Goal: Information Seeking & Learning: Get advice/opinions

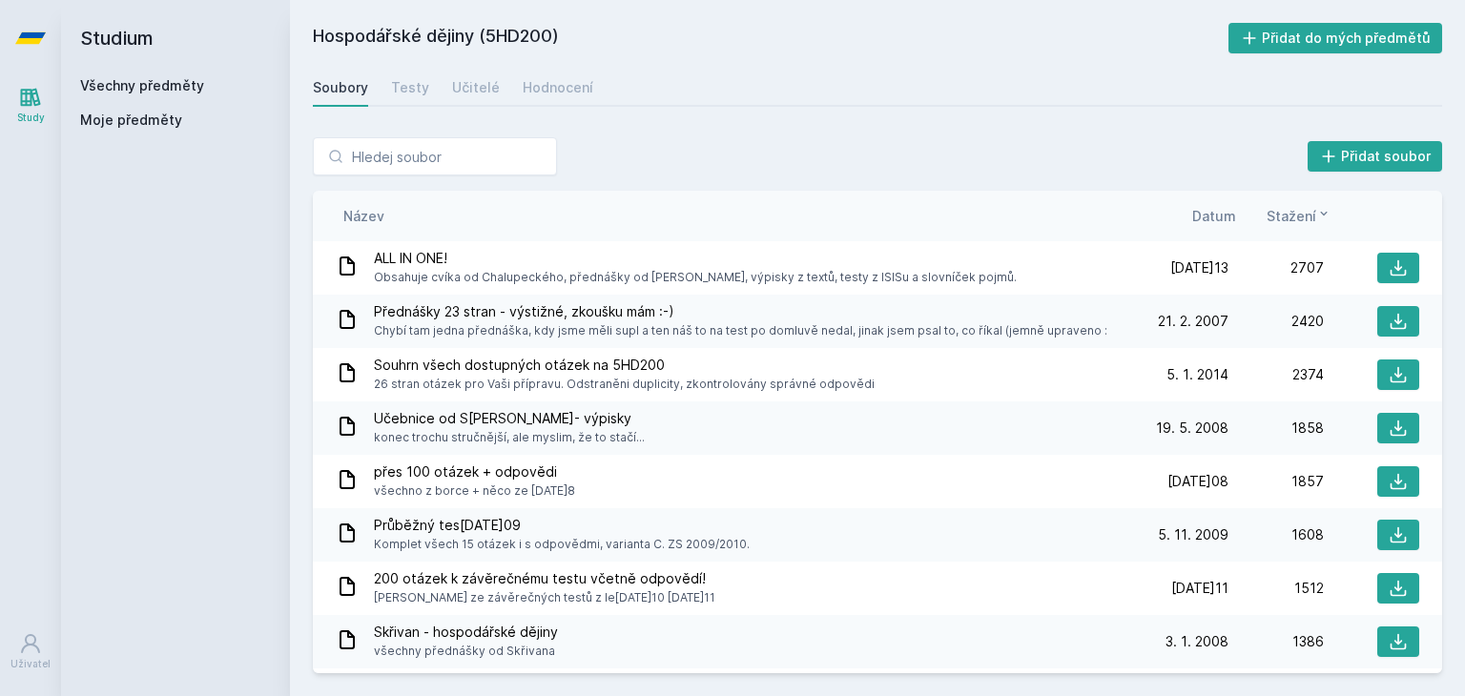
click at [153, 84] on link "Všechny předměty" at bounding box center [142, 85] width 124 height 16
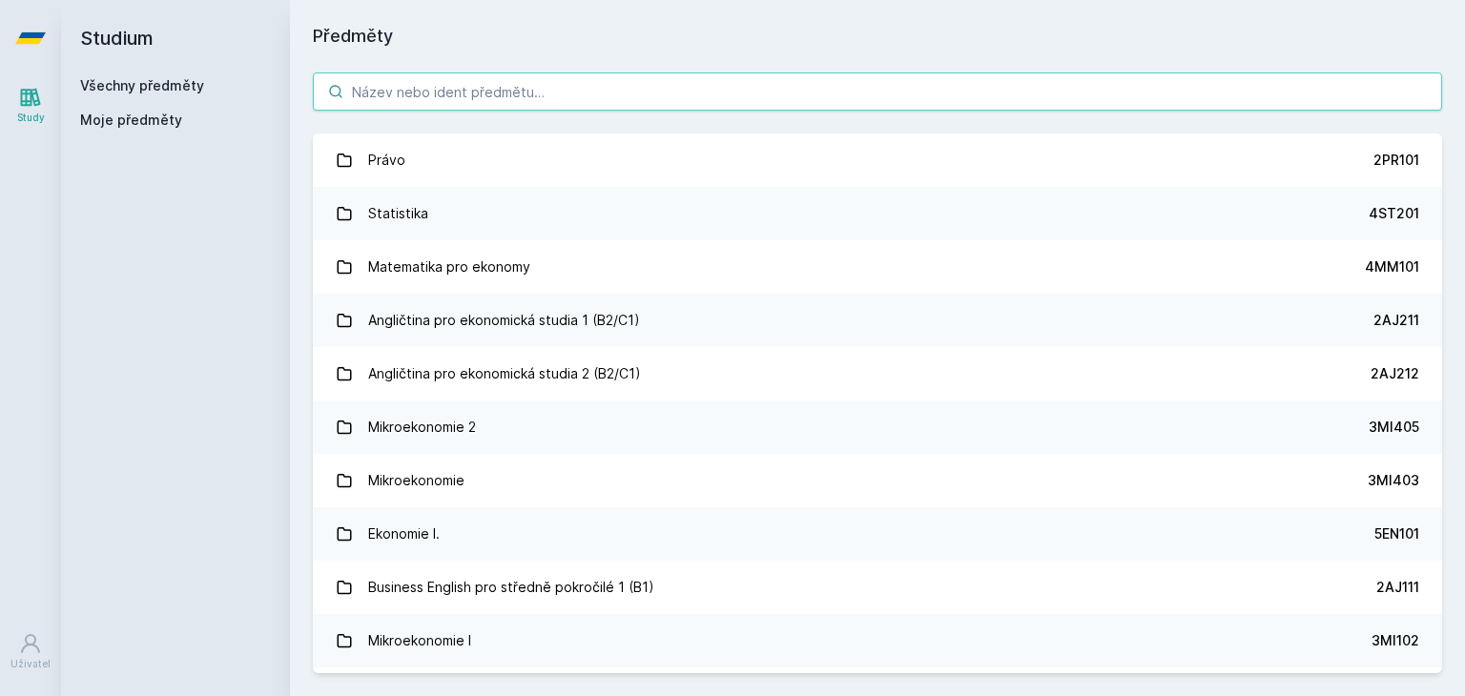
click at [492, 92] on input "search" at bounding box center [877, 91] width 1129 height 38
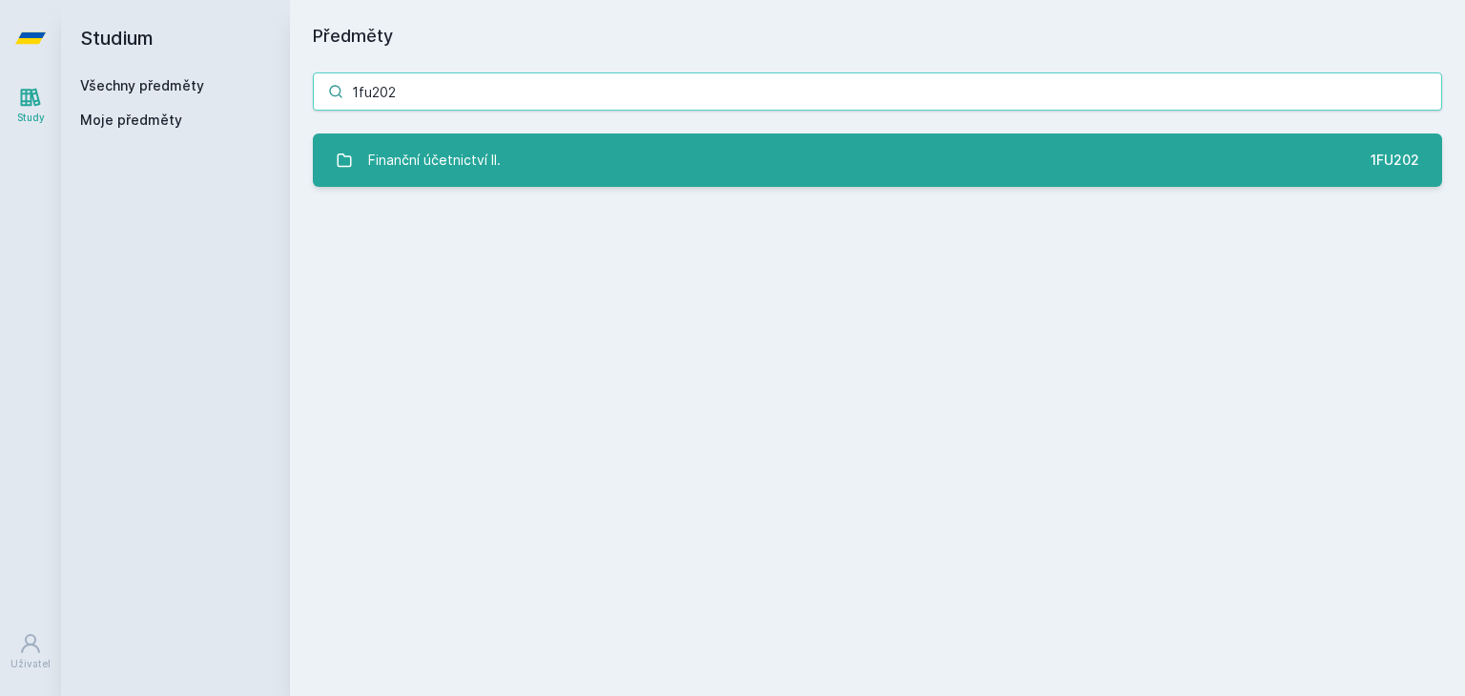
type input "1fu202"
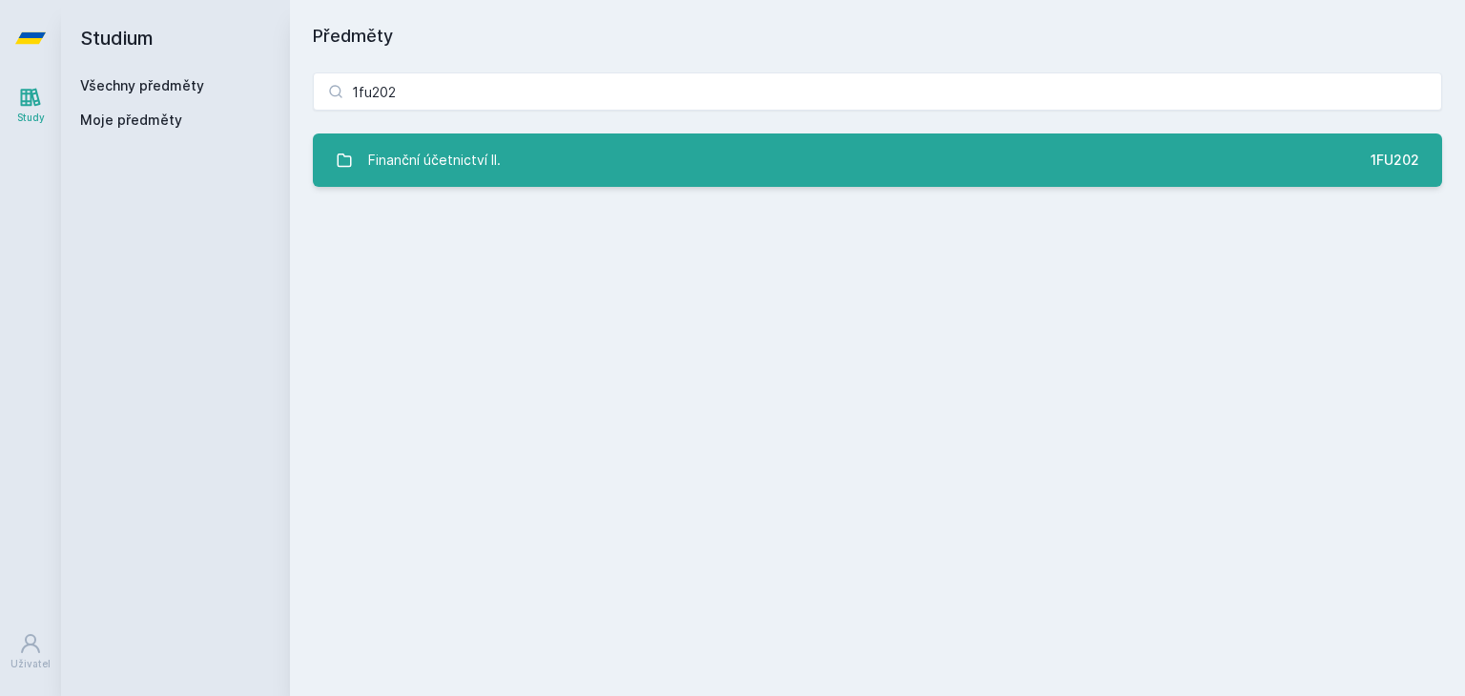
click at [507, 153] on link "Finanční účetnictví II. 1FU202" at bounding box center [877, 160] width 1129 height 53
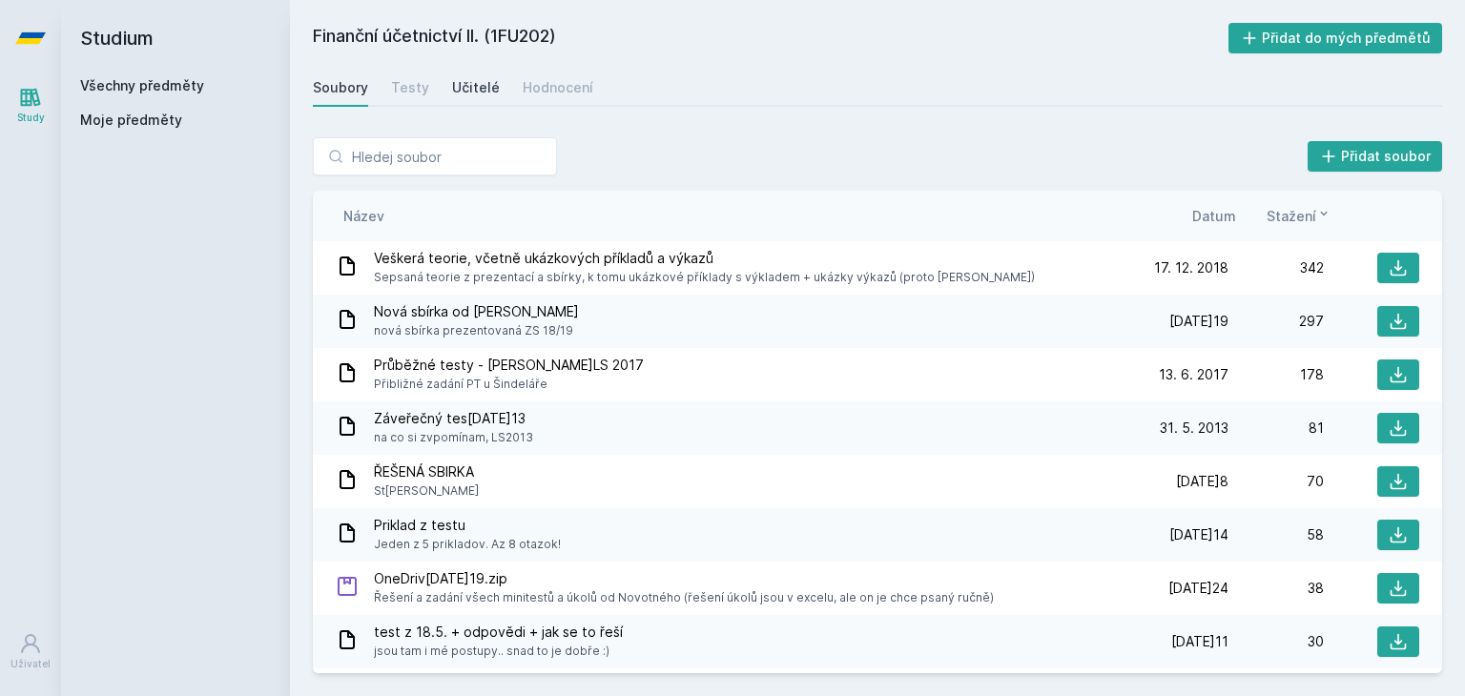
click at [453, 92] on div "Učitelé" at bounding box center [476, 87] width 48 height 19
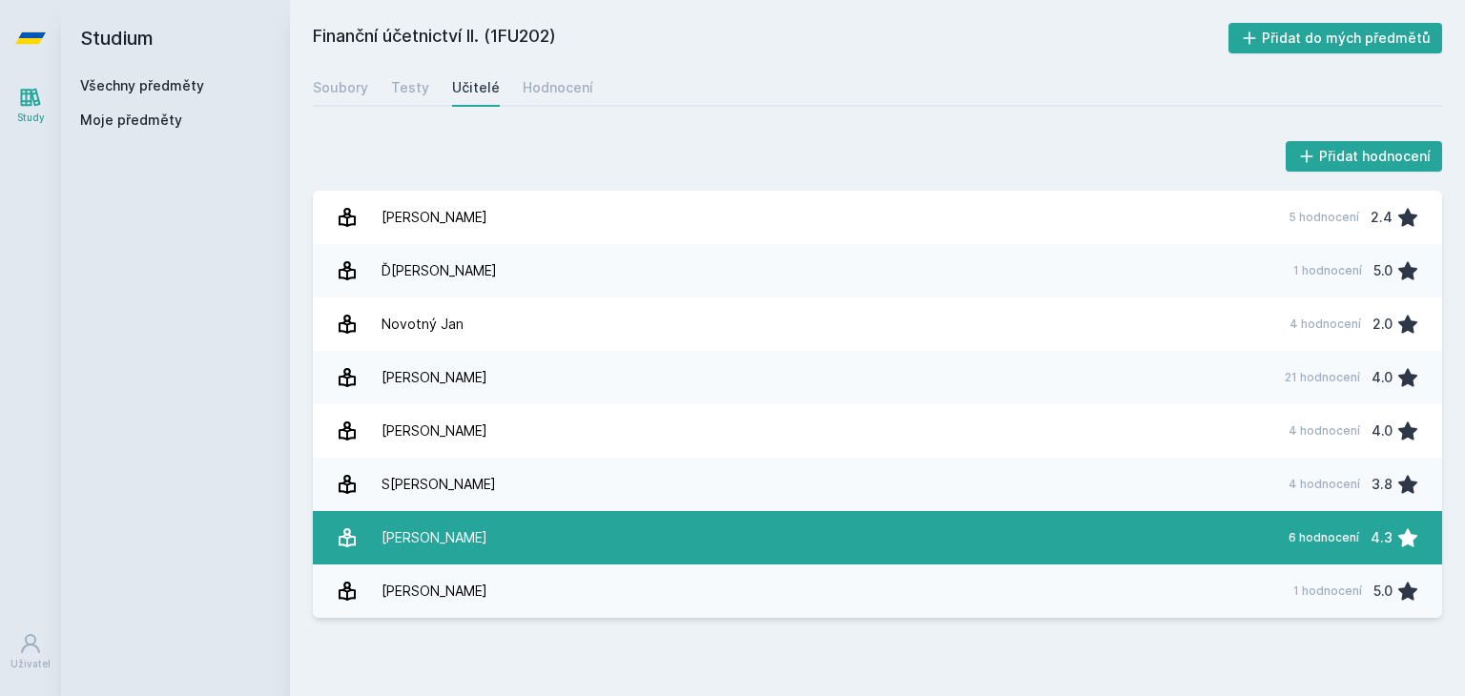
click at [495, 539] on link "Šindelář Michal 6 hodnocení 4.3" at bounding box center [877, 537] width 1129 height 53
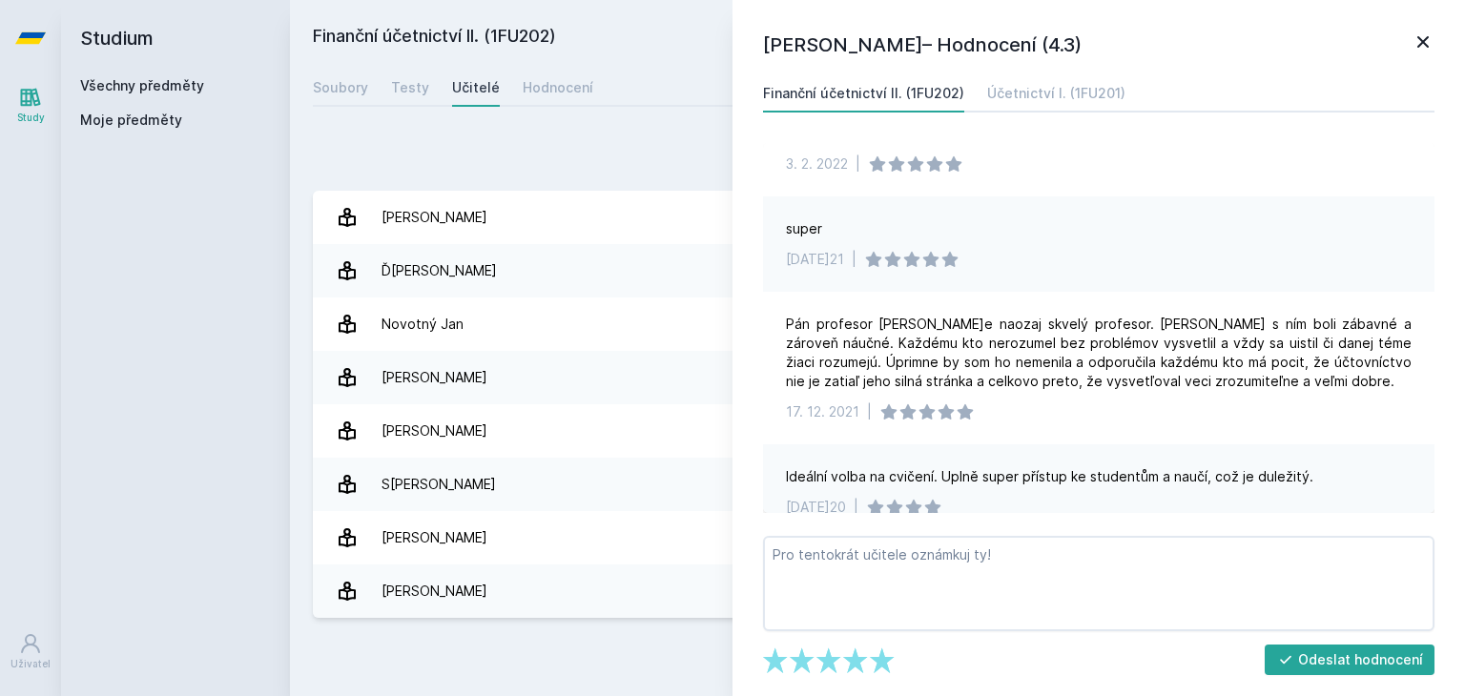
scroll to position [468, 0]
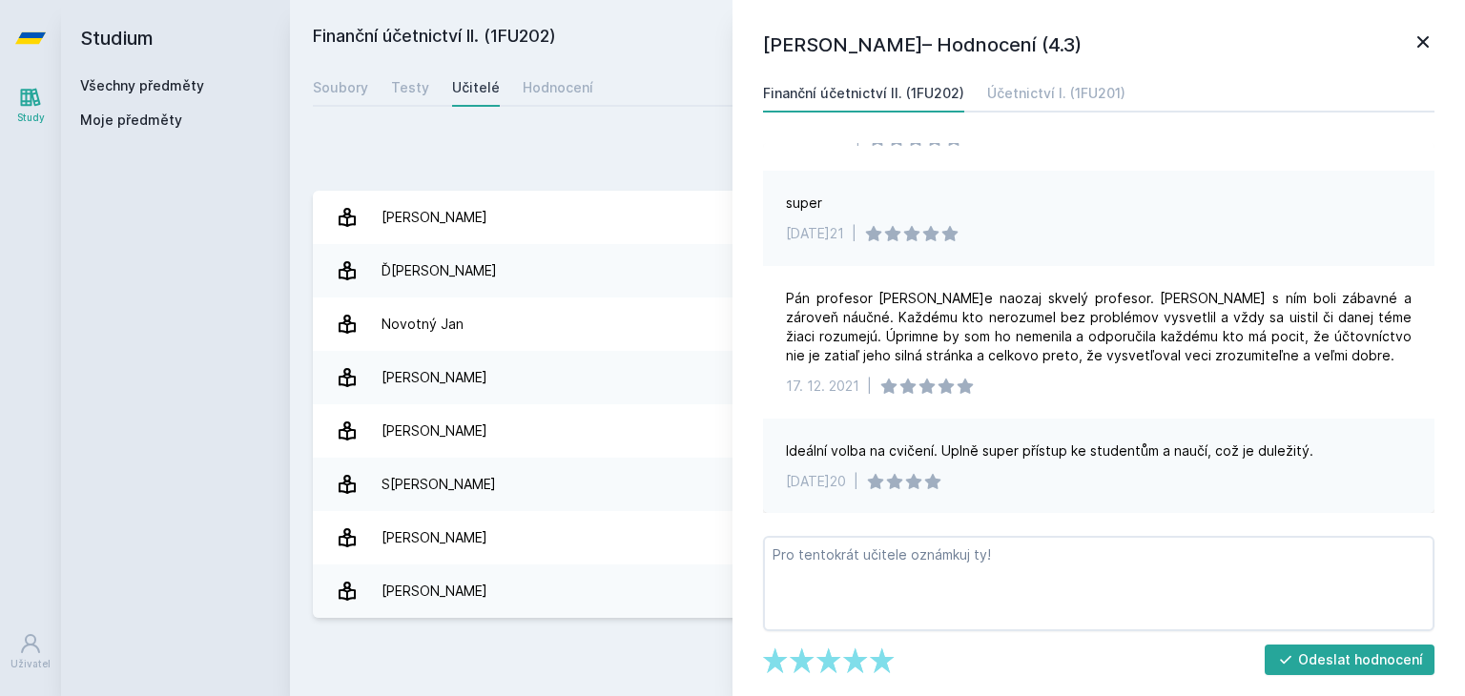
click at [610, 125] on div "Přidat hodnocení Michal Šindelář – Hodnocení (4.3) Finanční účetnictví II. (1FU…" at bounding box center [877, 377] width 1175 height 526
click at [1407, 31] on h1 "Michal Šindelář – Hodnocení (4.3)" at bounding box center [1087, 45] width 648 height 29
click at [1429, 32] on icon at bounding box center [1422, 42] width 23 height 23
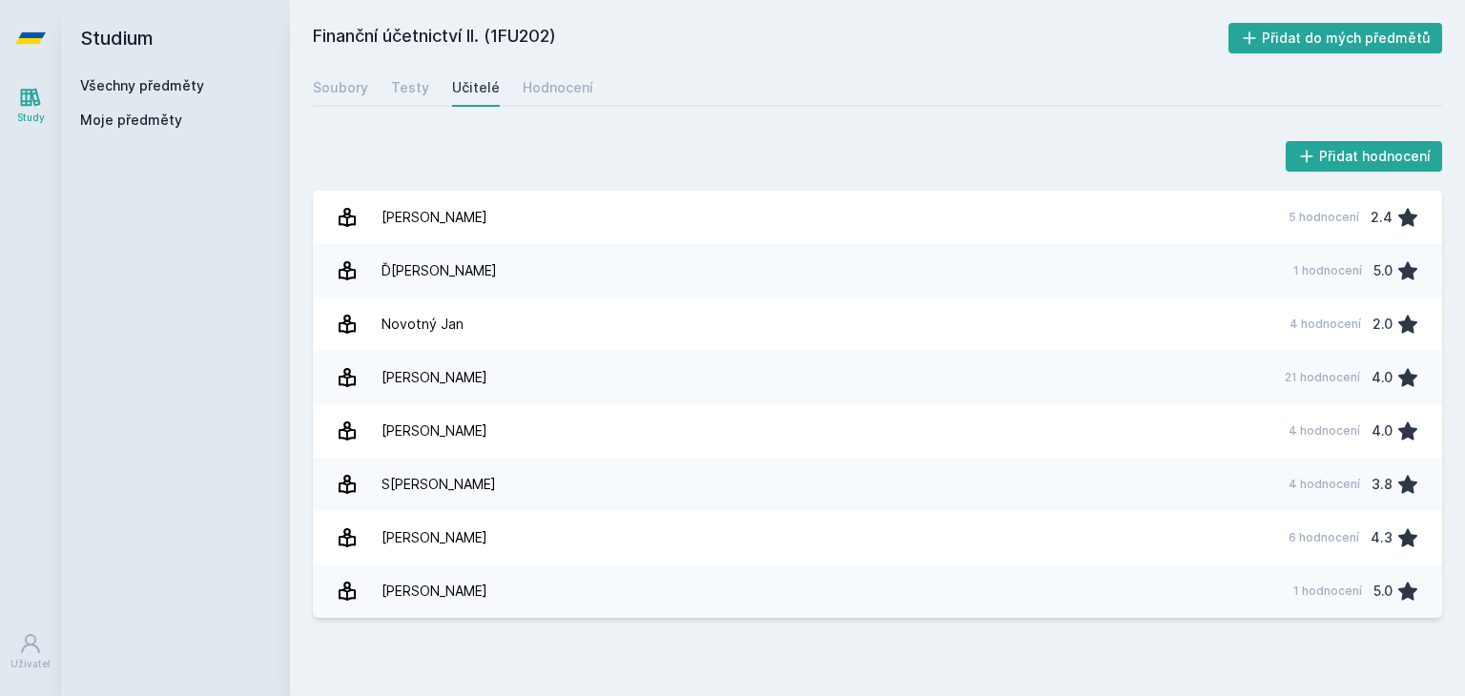
click at [159, 92] on link "Všechny předměty" at bounding box center [142, 85] width 124 height 16
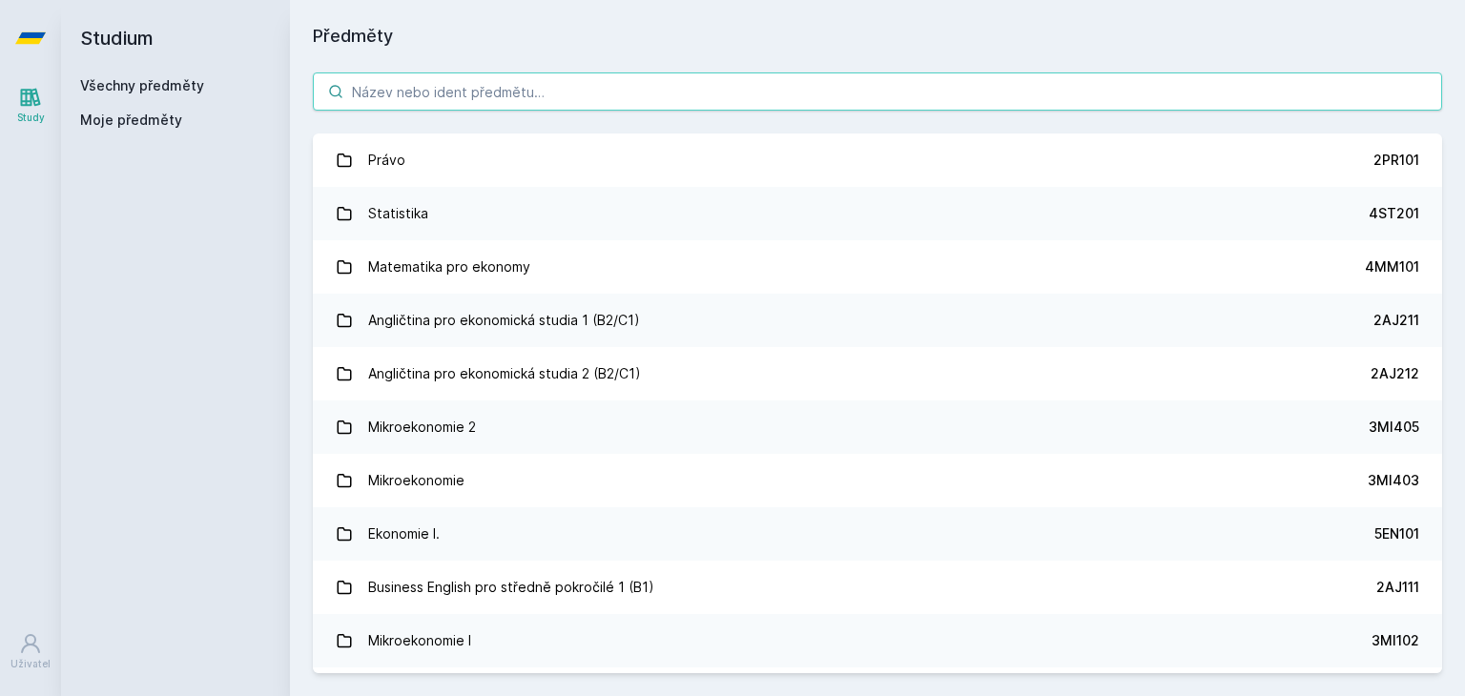
click at [425, 92] on input "search" at bounding box center [877, 91] width 1129 height 38
paste input "1FU201"
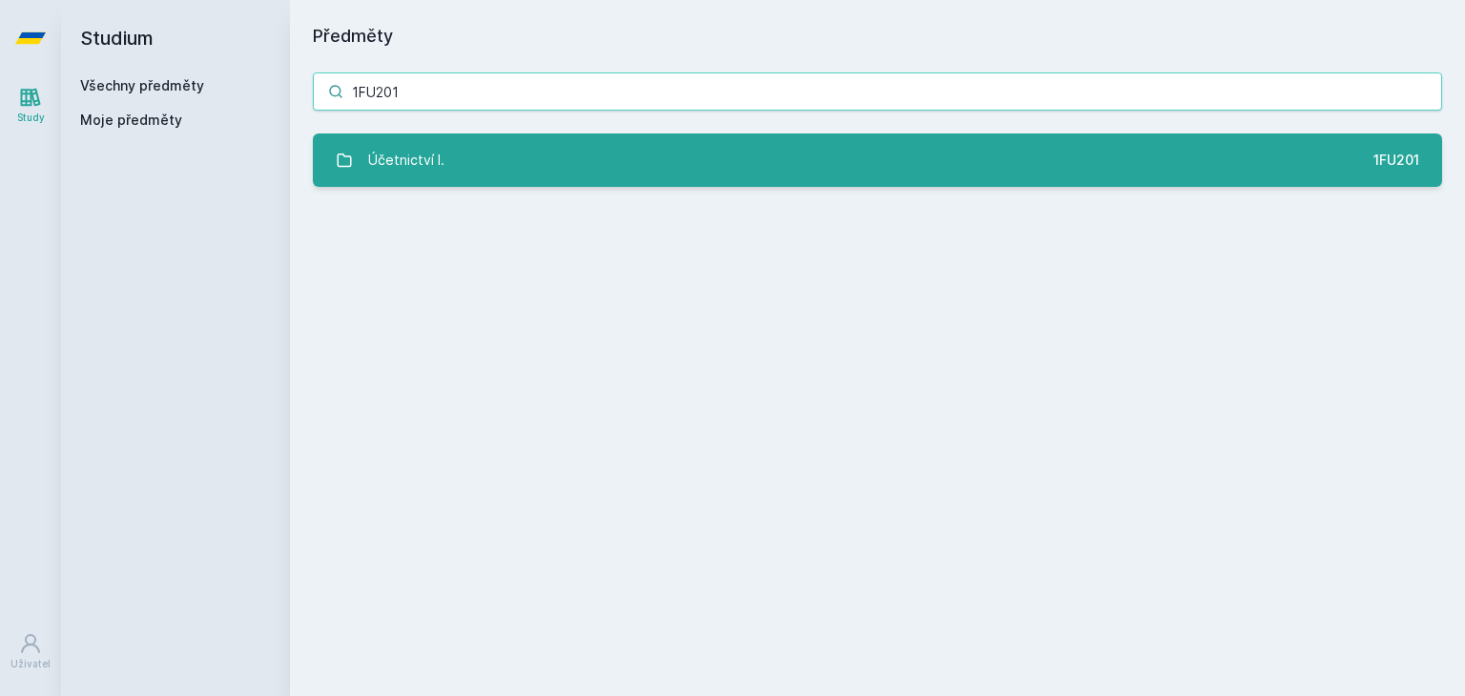
type input "1FU201"
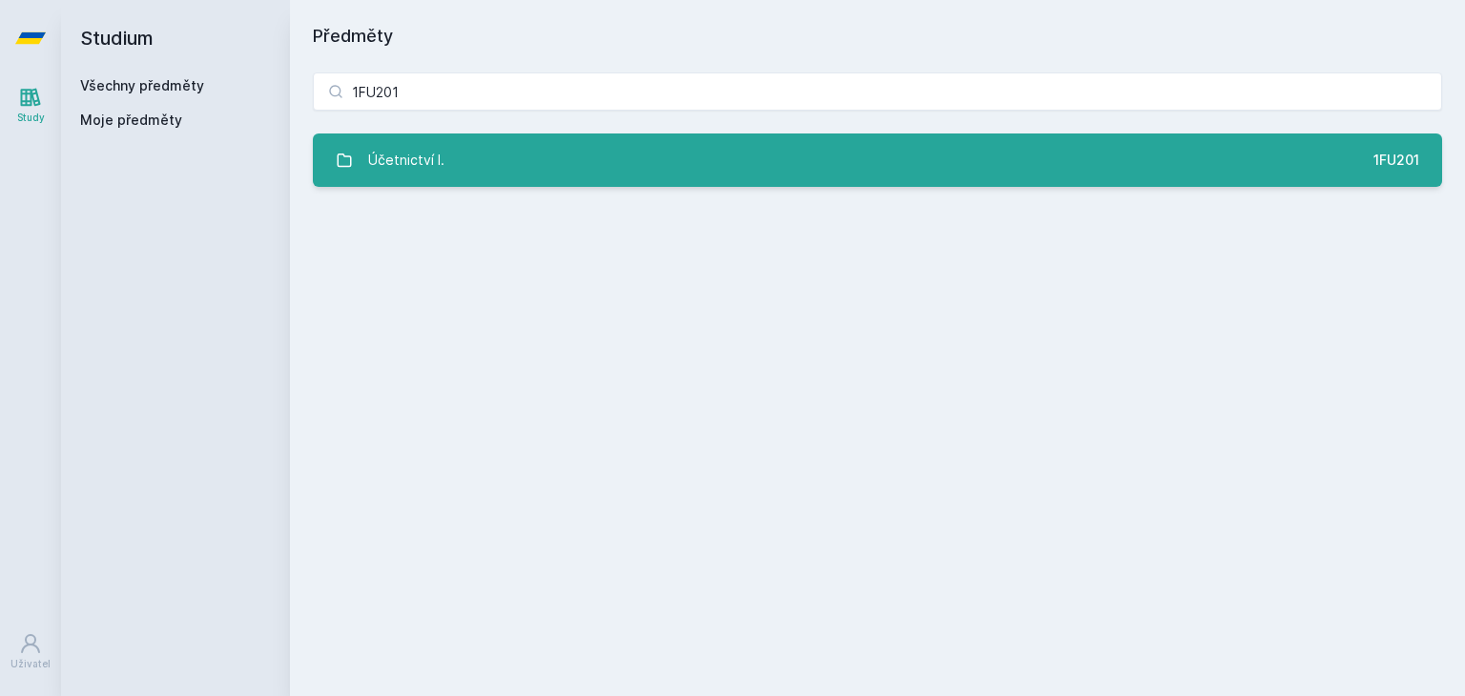
click at [489, 172] on link "Účetnictví I. 1FU201" at bounding box center [877, 160] width 1129 height 53
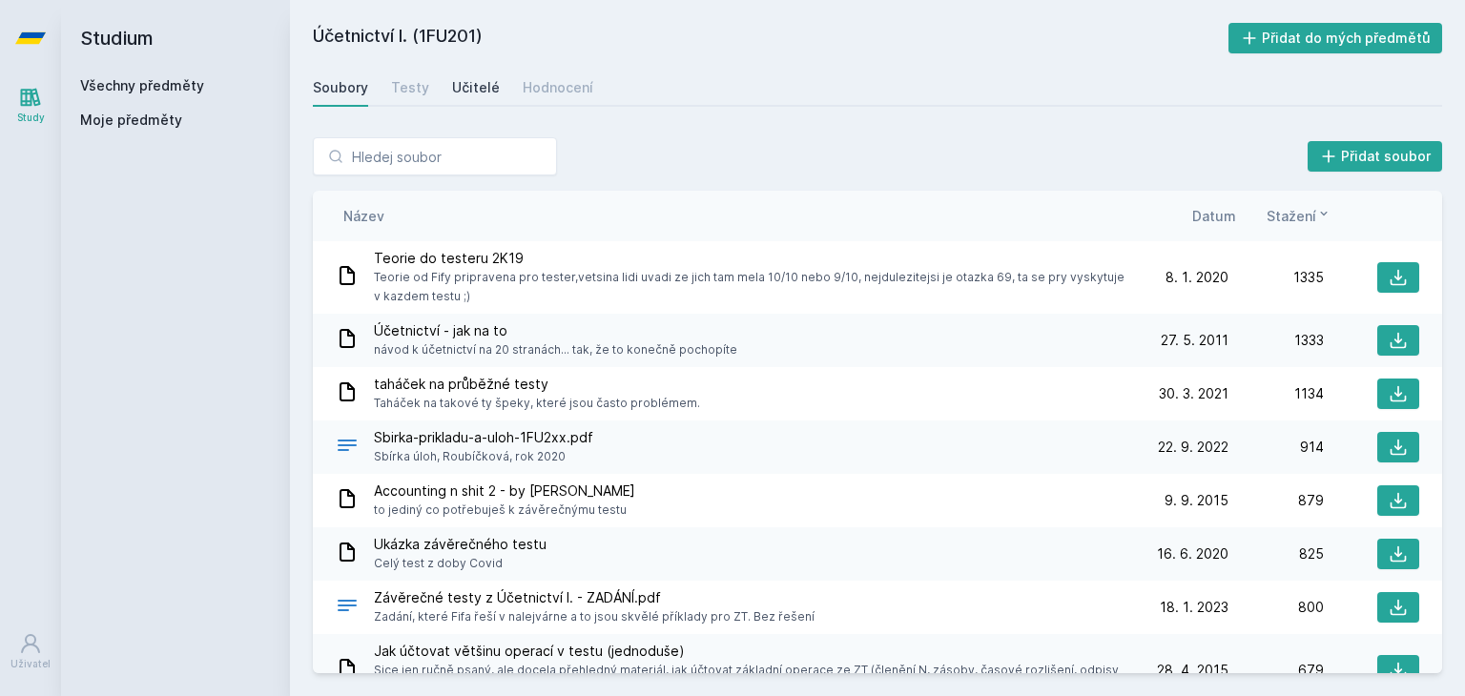
click at [477, 77] on link "Učitelé" at bounding box center [476, 88] width 48 height 38
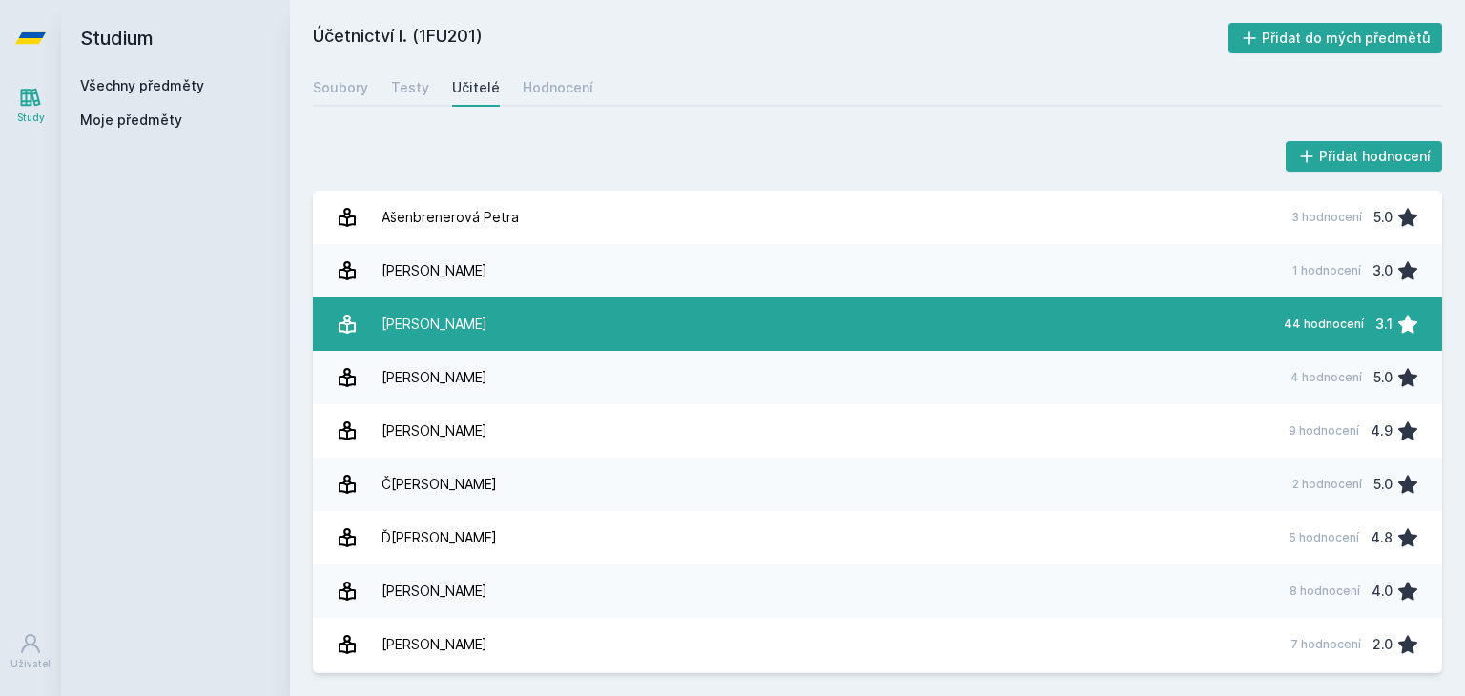
scroll to position [82, 0]
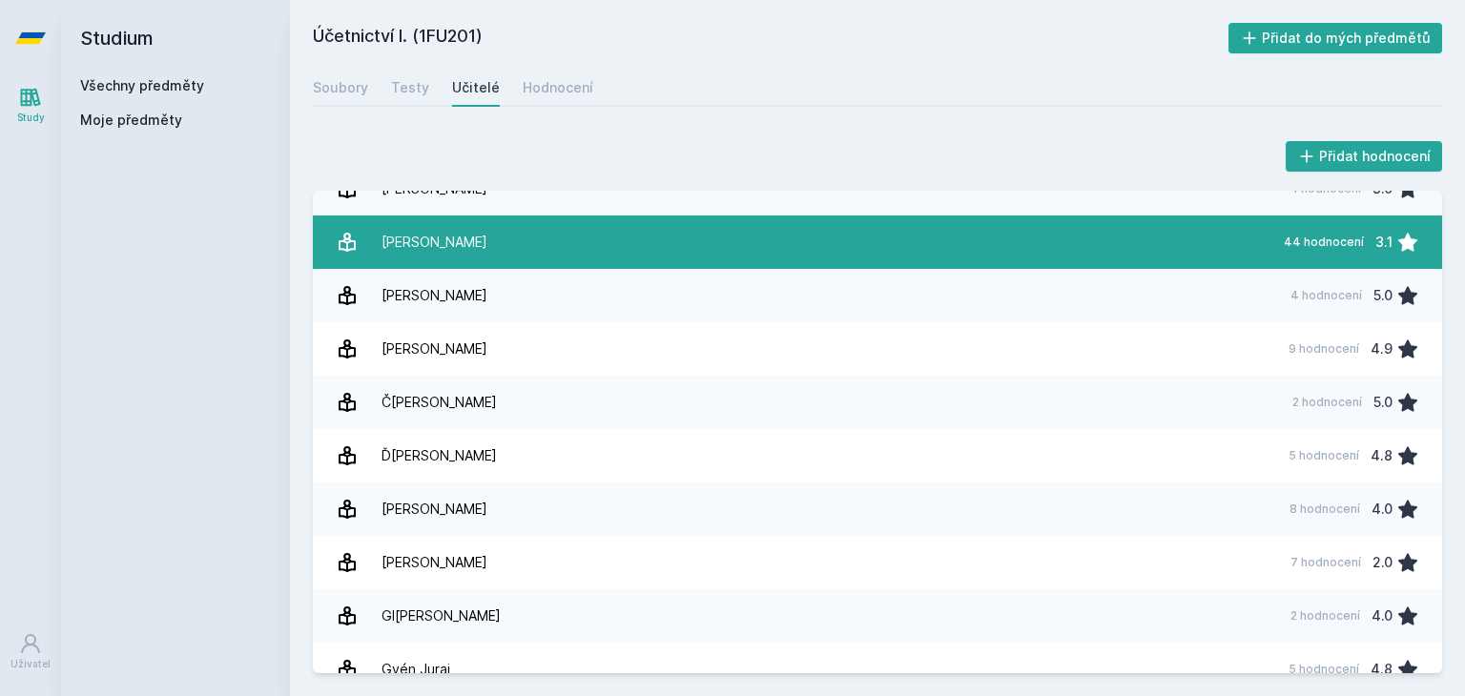
click at [407, 236] on div "Černý Václav" at bounding box center [434, 242] width 106 height 38
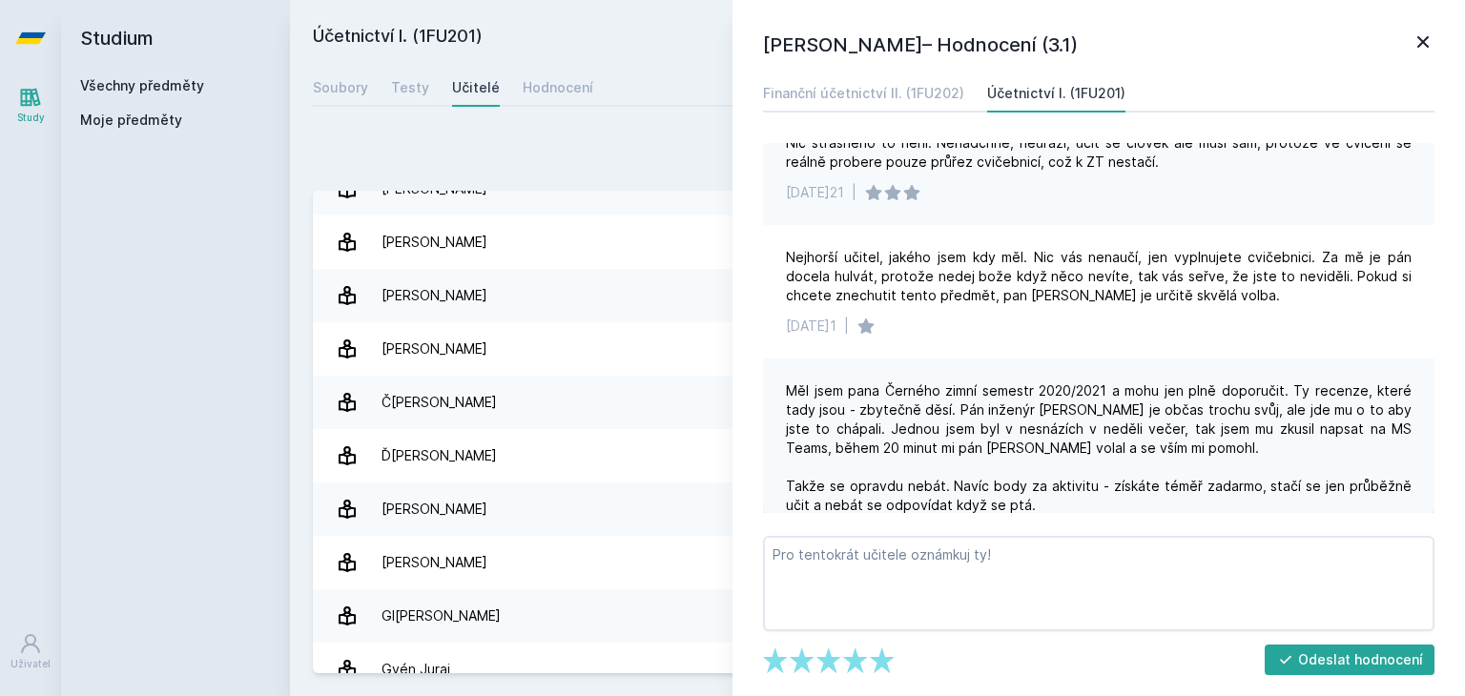
scroll to position [1390, 0]
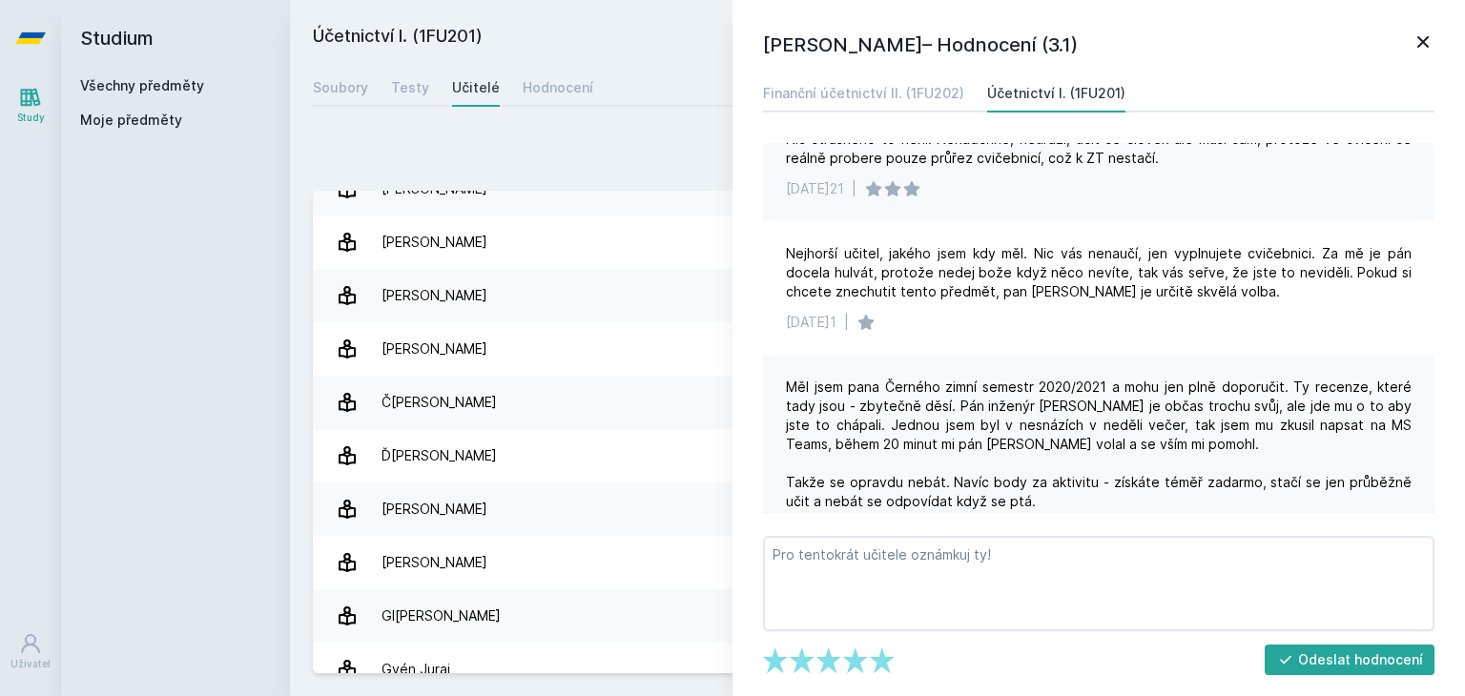
click at [80, 306] on div "Studium Všechny předměty Moje předměty" at bounding box center [175, 348] width 229 height 696
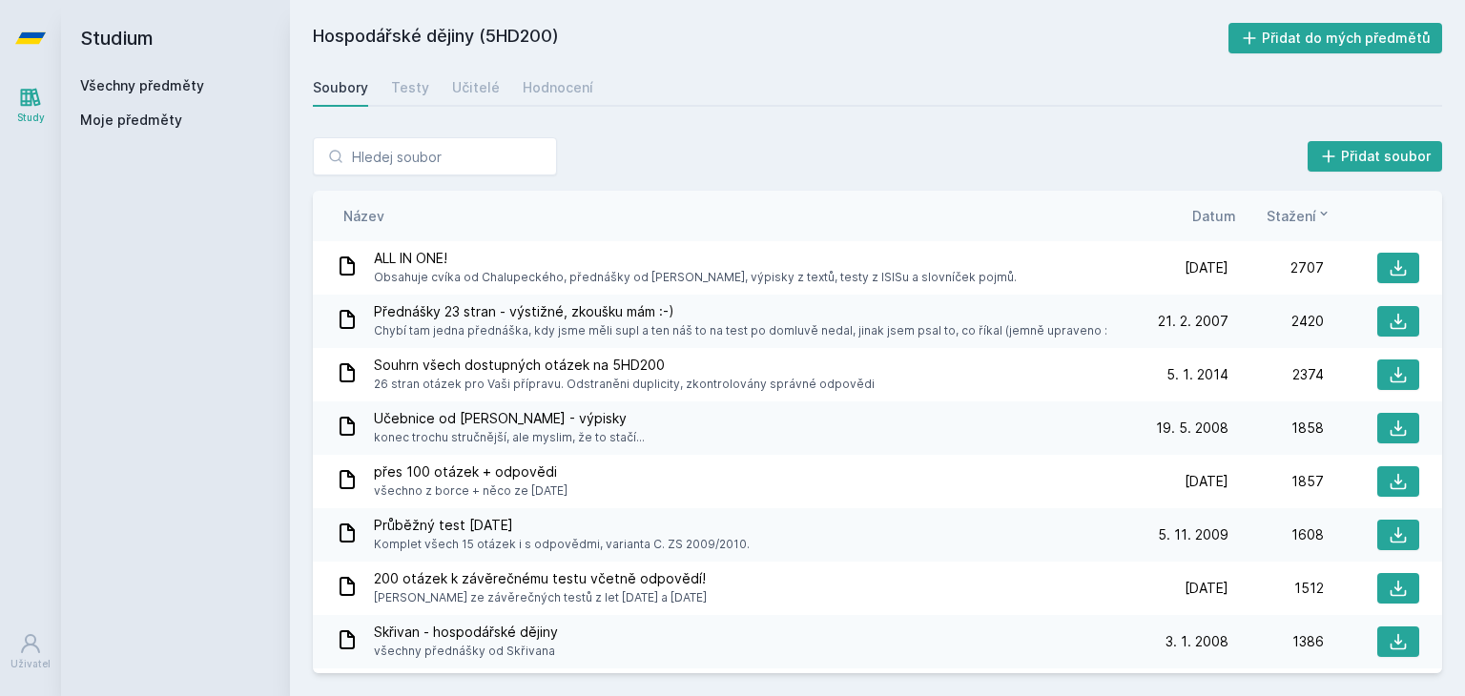
click at [114, 80] on link "Všechny předměty" at bounding box center [142, 85] width 124 height 16
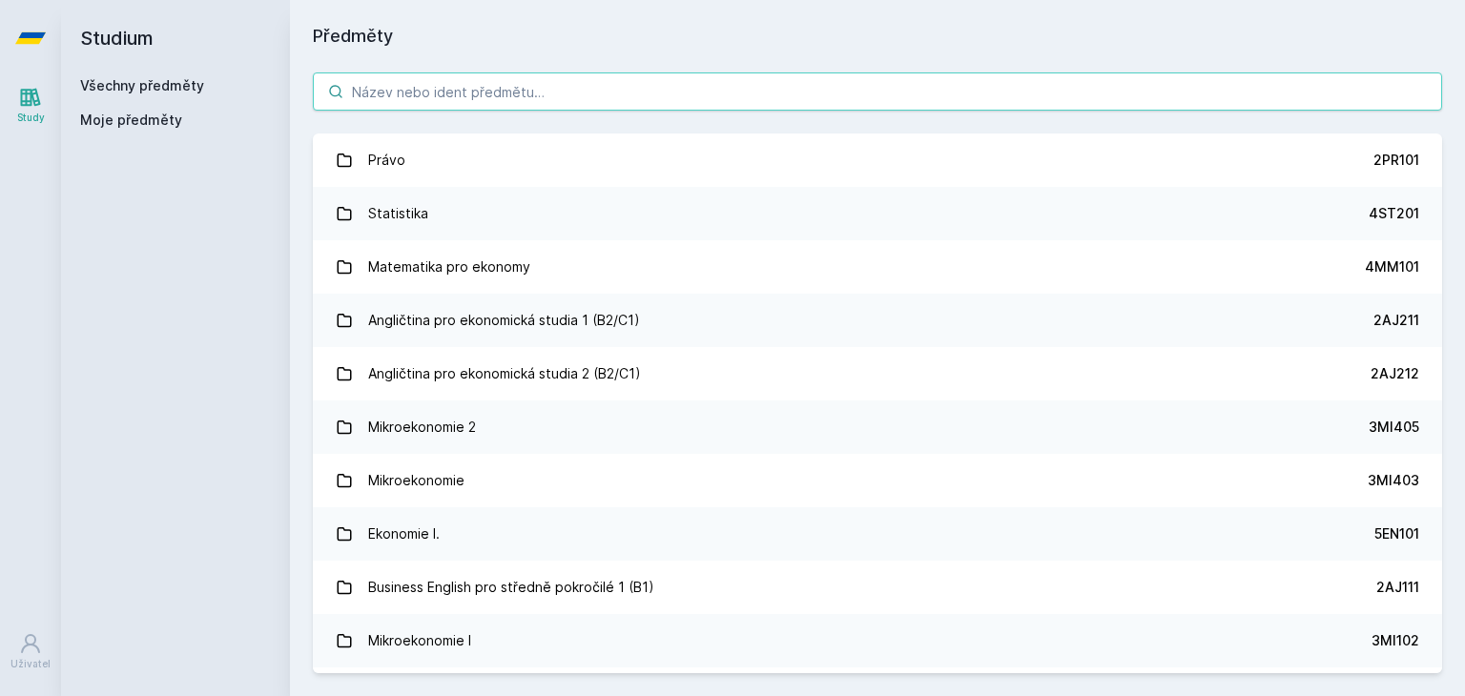
click at [465, 78] on input "search" at bounding box center [877, 91] width 1129 height 38
paste input "4ST201"
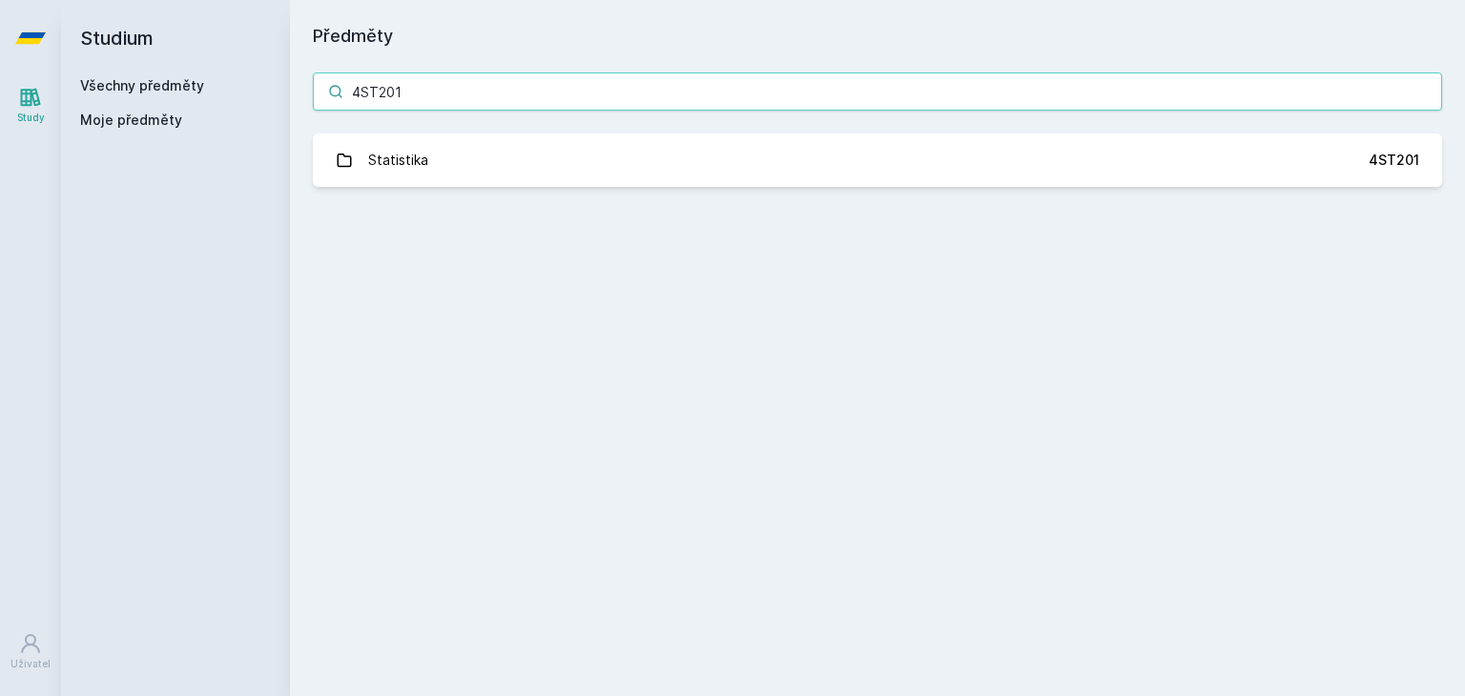
type input "4ST201"
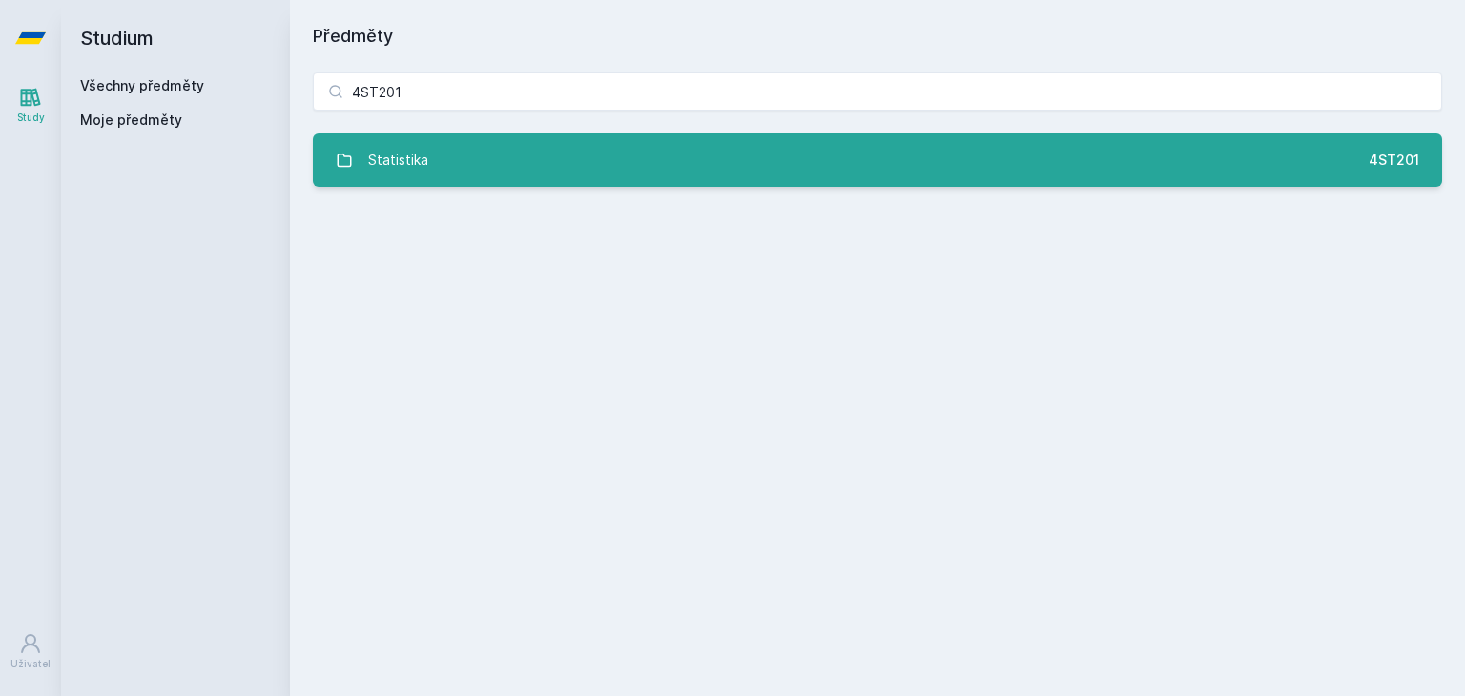
drag, startPoint x: 458, startPoint y: 187, endPoint x: 469, endPoint y: 168, distance: 22.2
click at [469, 168] on div "4ST201 Statistika 4ST201 Jejda, něco se pokazilo." at bounding box center [877, 130] width 1175 height 160
click at [469, 168] on link "Statistika 4ST201" at bounding box center [877, 160] width 1129 height 53
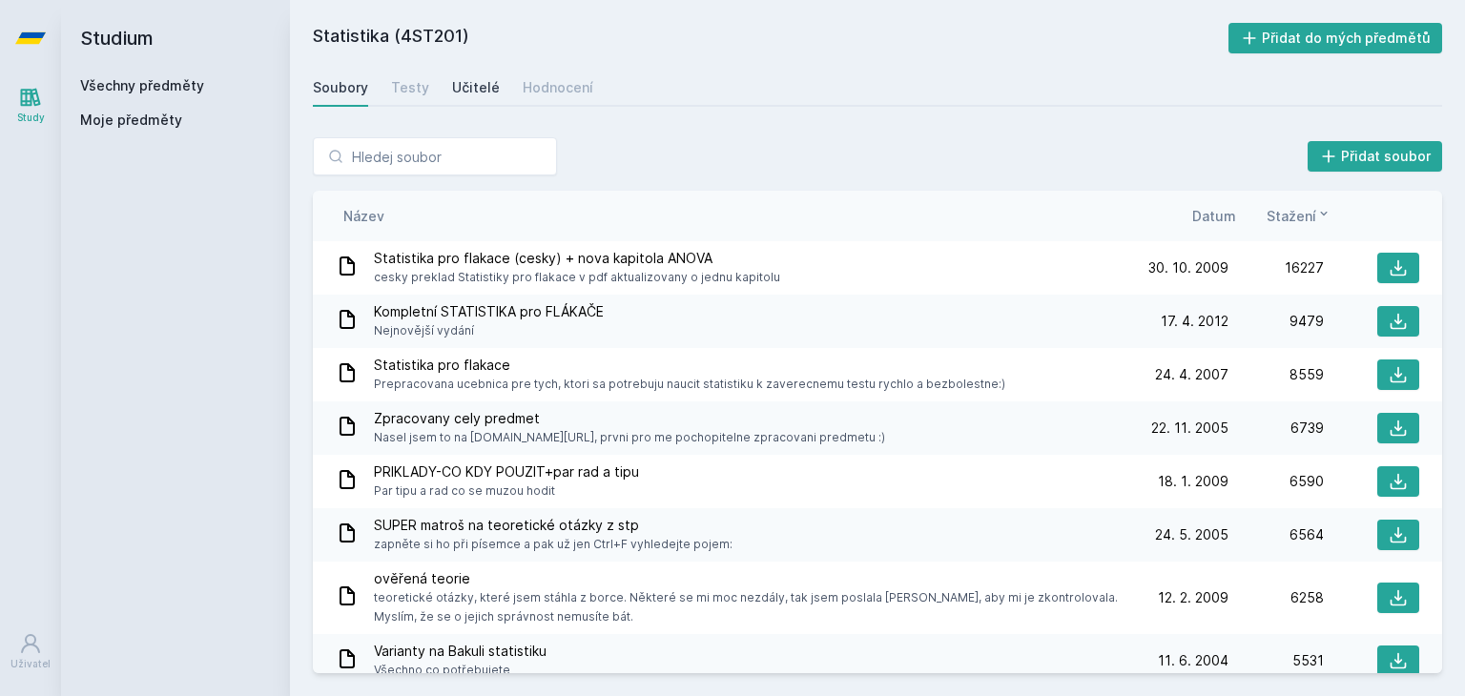
click at [452, 73] on link "Učitelé" at bounding box center [476, 88] width 48 height 38
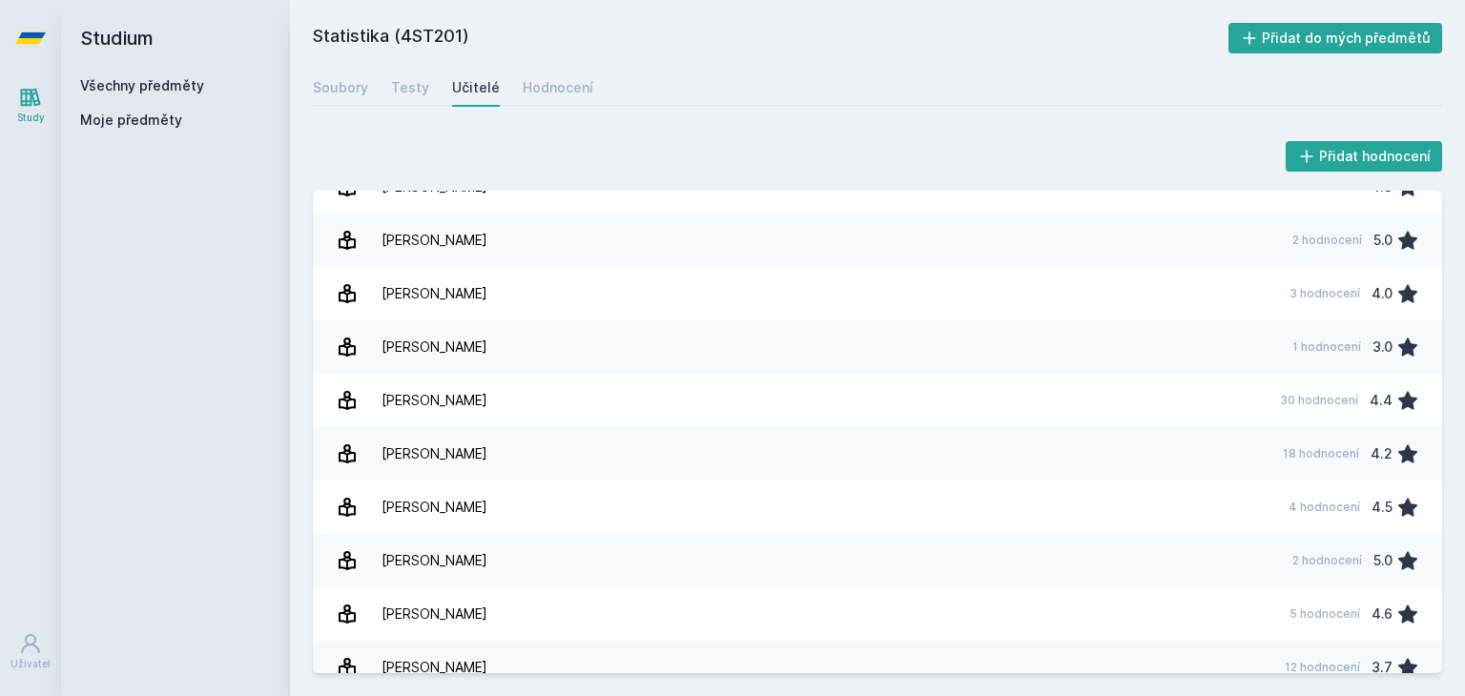
scroll to position [1319, 0]
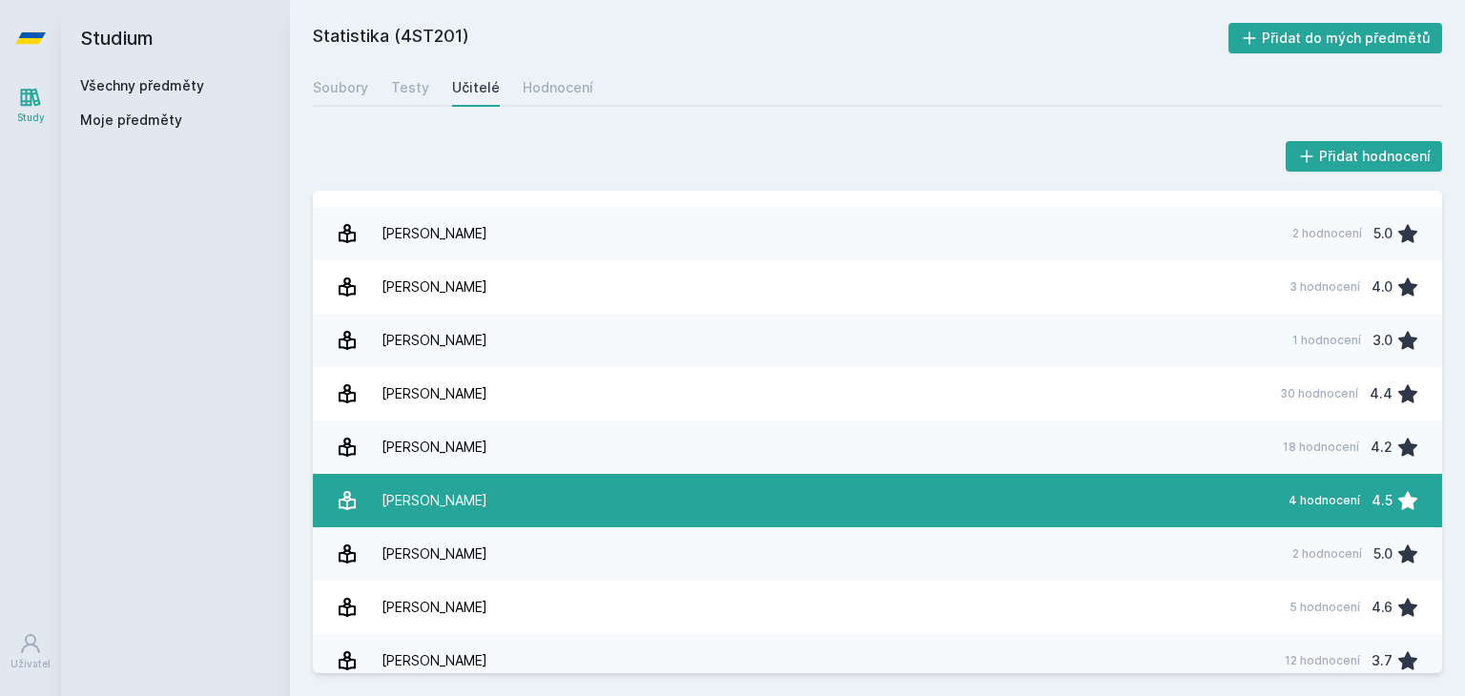
click at [467, 512] on link "[PERSON_NAME] 4 hodnocení 4.5" at bounding box center [877, 500] width 1129 height 53
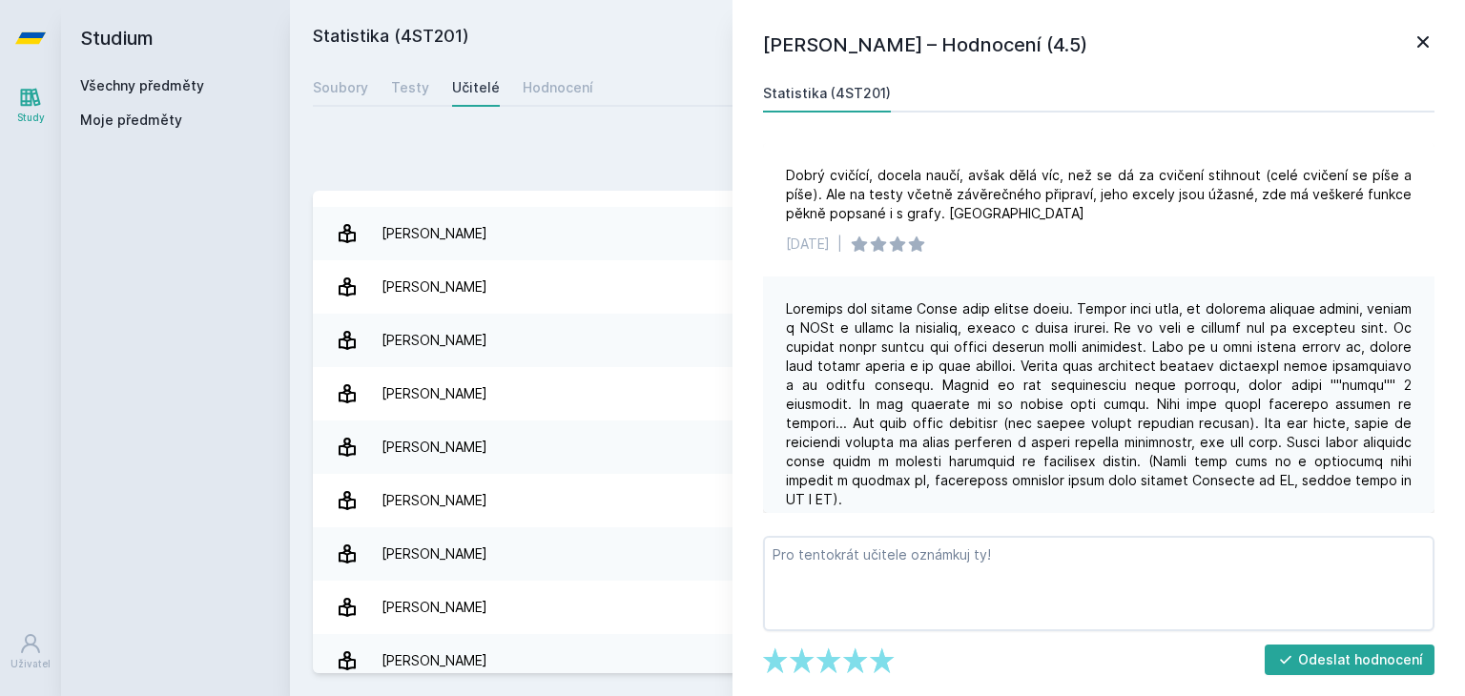
click at [311, 471] on div "Přidat hodnocení [PERSON_NAME] – Hodnocení (4.5) Statistika (4ST201) Dobrý cvič…" at bounding box center [877, 405] width 1175 height 582
click at [1414, 42] on icon at bounding box center [1422, 42] width 23 height 23
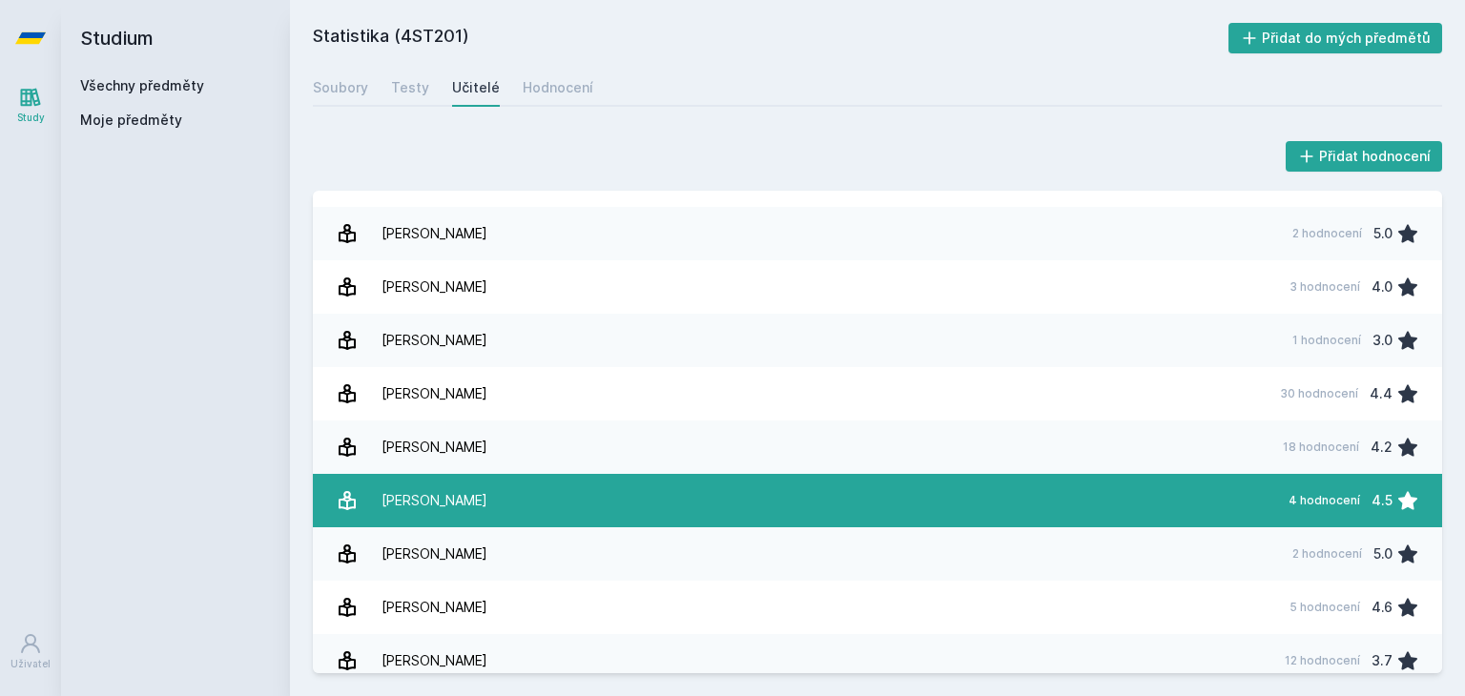
click at [660, 508] on link "[PERSON_NAME] 4 hodnocení 4.5" at bounding box center [877, 500] width 1129 height 53
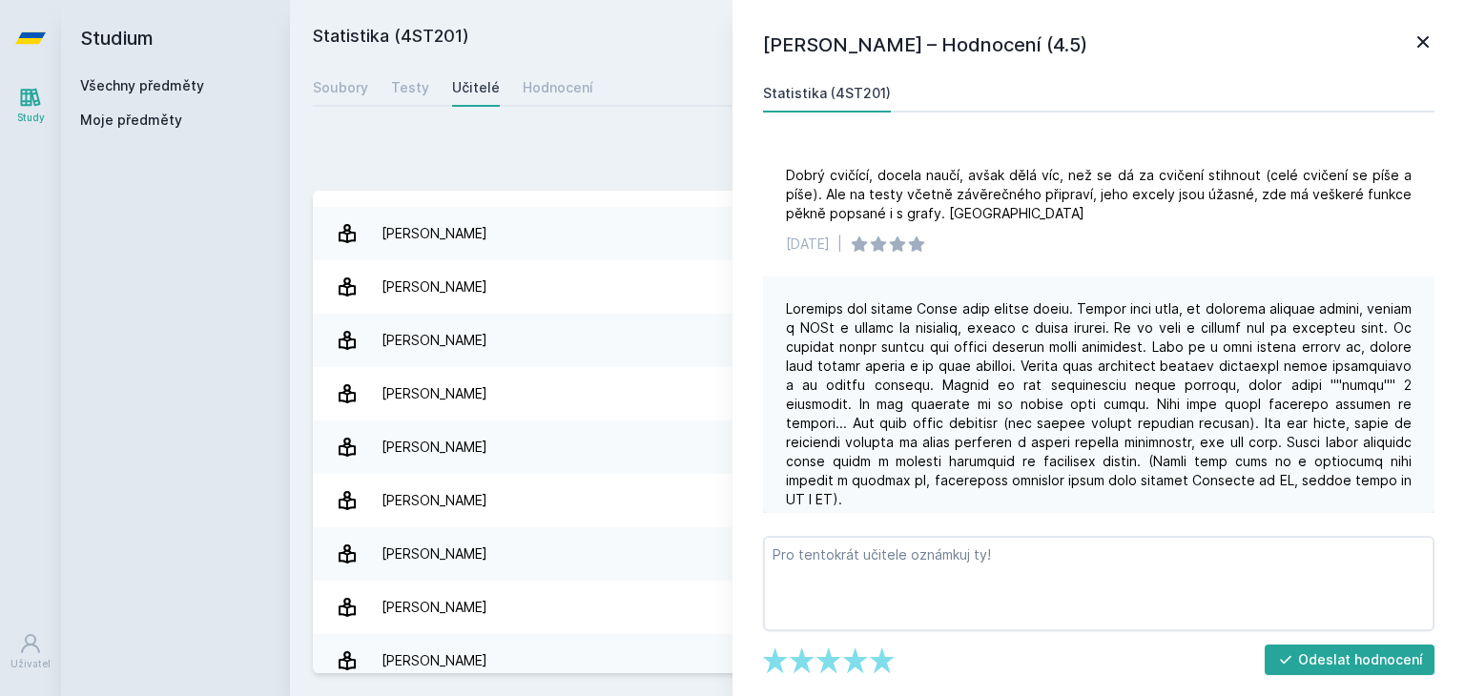
click at [1423, 41] on icon at bounding box center [1422, 41] width 11 height 11
